Goal: Find specific page/section: Find specific page/section

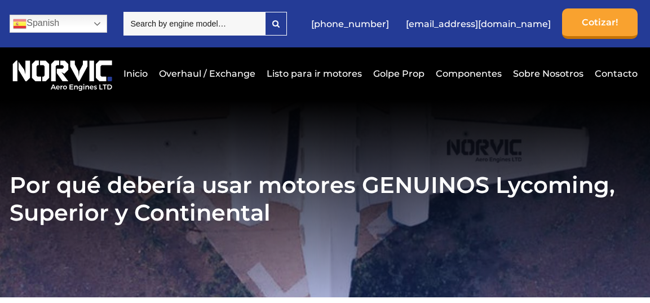
click at [248, 20] on input "search" at bounding box center [195, 24] width 142 height 24
type input "36171M010"
click at [280, 22] on icon at bounding box center [275, 24] width 7 height 8
click at [458, 77] on link "Componentes" at bounding box center [469, 74] width 72 height 28
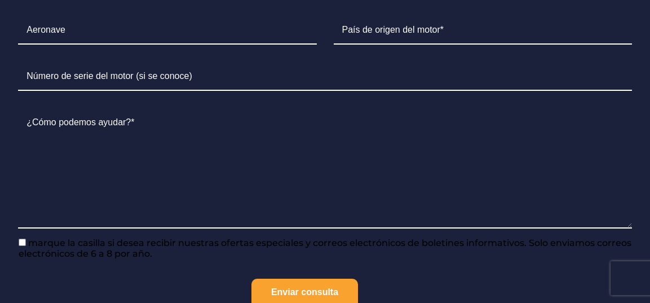
scroll to position [1178, 0]
